Goal: Check status: Check status

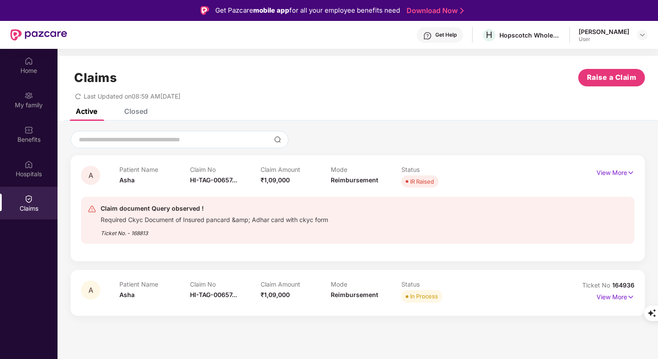
click at [170, 241] on div "Claim document Query observed ! Required Ckyc Document of Insured pancard &amp;…" at bounding box center [357, 220] width 553 height 47
click at [187, 237] on div "Ticket No. - 168813" at bounding box center [214, 231] width 227 height 14
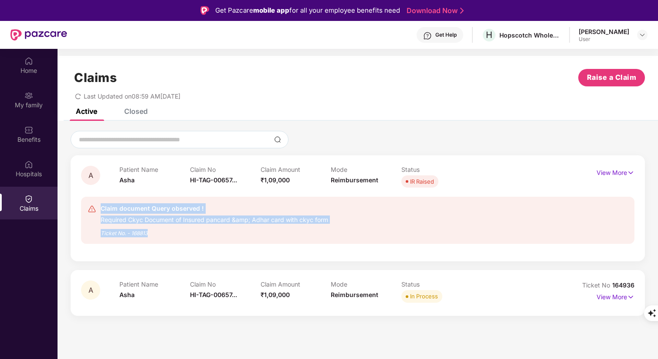
drag, startPoint x: 157, startPoint y: 234, endPoint x: 100, endPoint y: 210, distance: 62.3
click at [100, 210] on div "Claim document Query observed ! Required Ckyc Document of Insured pancard &amp;…" at bounding box center [313, 220] width 450 height 34
copy div "Claim document Query observed ! Required Ckyc Document of Insured pancard &amp;…"
click at [201, 232] on div "Ticket No. - 168813" at bounding box center [214, 231] width 227 height 14
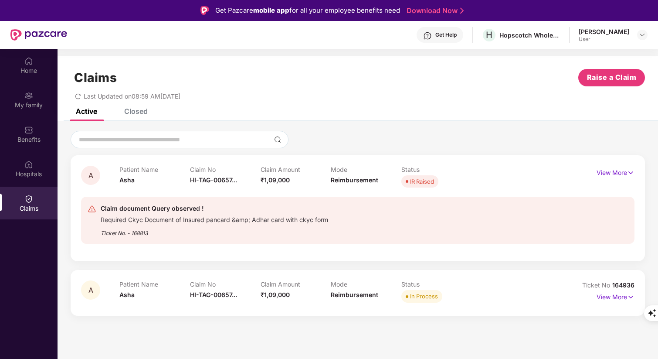
click at [194, 234] on div "Ticket No. - 168813" at bounding box center [214, 231] width 227 height 14
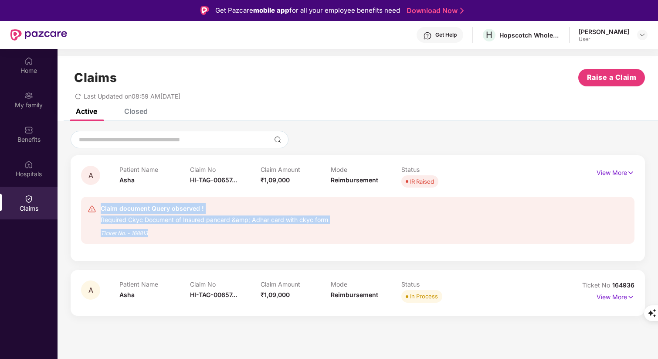
drag, startPoint x: 194, startPoint y: 234, endPoint x: 99, endPoint y: 210, distance: 98.4
click at [99, 210] on div "Claim document Query observed ! Required Ckyc Document of Insured pancard &amp;…" at bounding box center [313, 220] width 450 height 34
copy div "Claim document Query observed ! Required Ckyc Document of Insured pancard &amp;…"
click at [152, 232] on div "Ticket No. - 168813" at bounding box center [214, 231] width 227 height 14
